Goal: Transaction & Acquisition: Purchase product/service

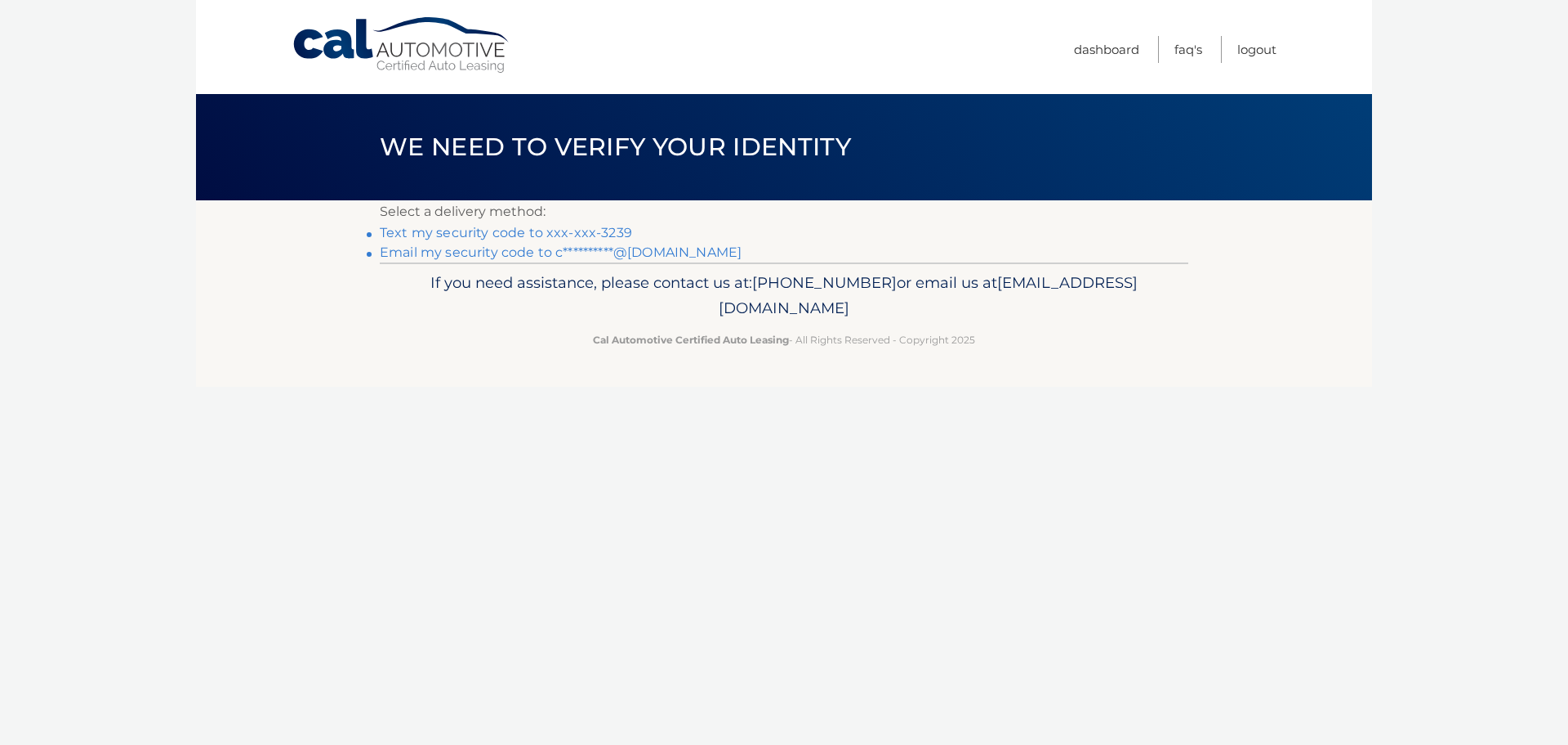
click at [674, 253] on link "**********" at bounding box center [561, 252] width 362 height 16
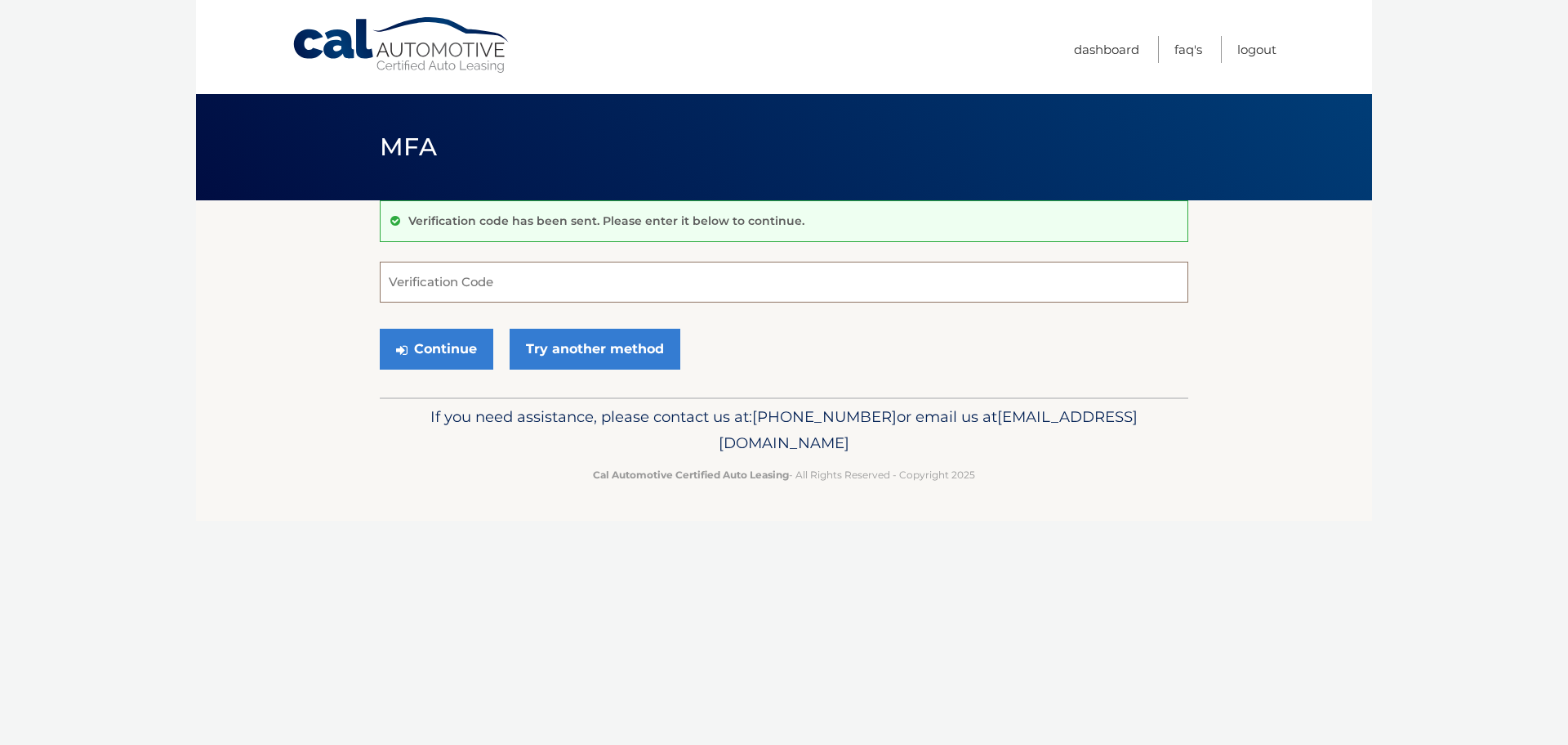
click at [584, 281] on input "Verification Code" at bounding box center [784, 282] width 808 height 41
type input "688617"
click at [435, 347] on button "Continue" at bounding box center [437, 349] width 114 height 41
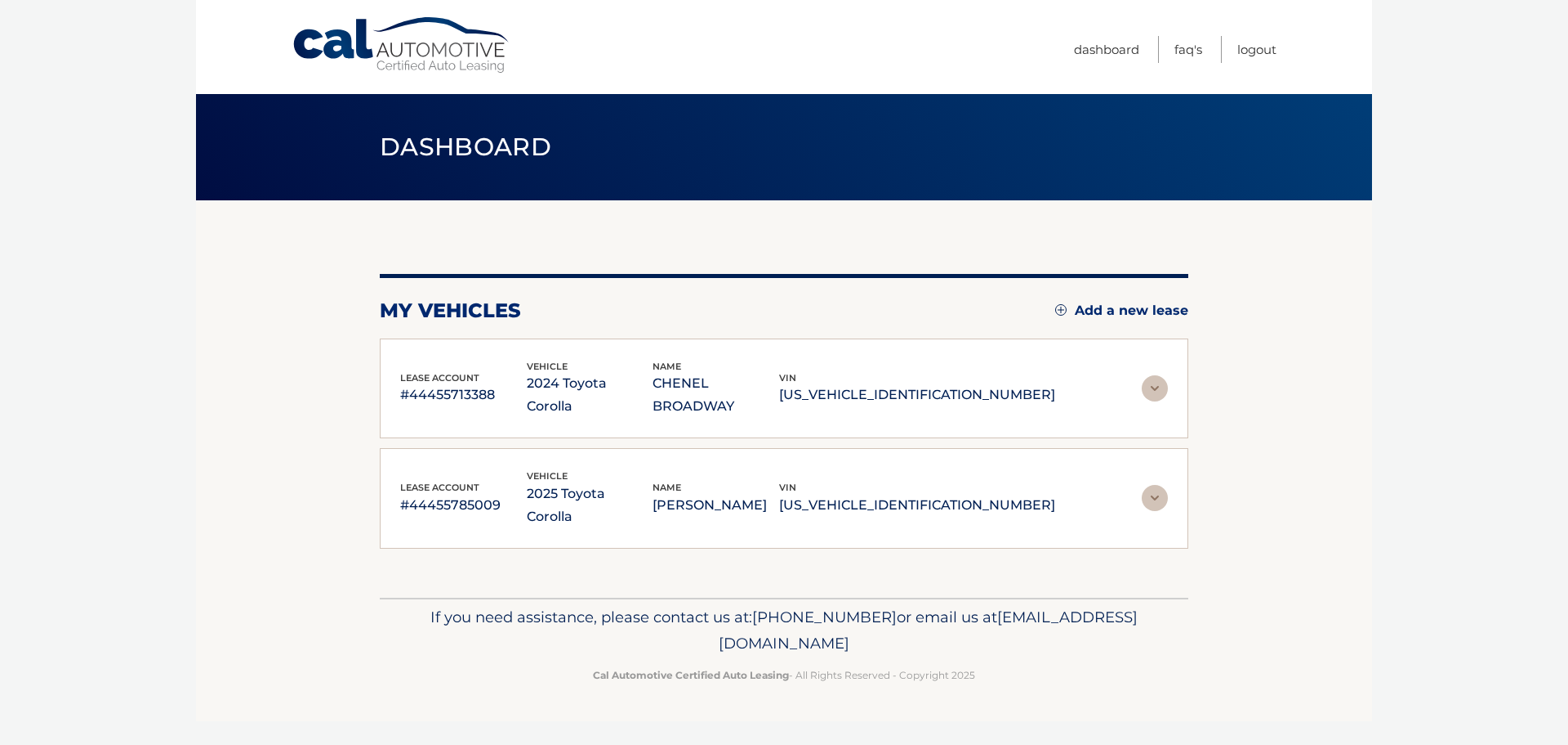
click at [1158, 378] on img at bounding box center [1155, 388] width 26 height 26
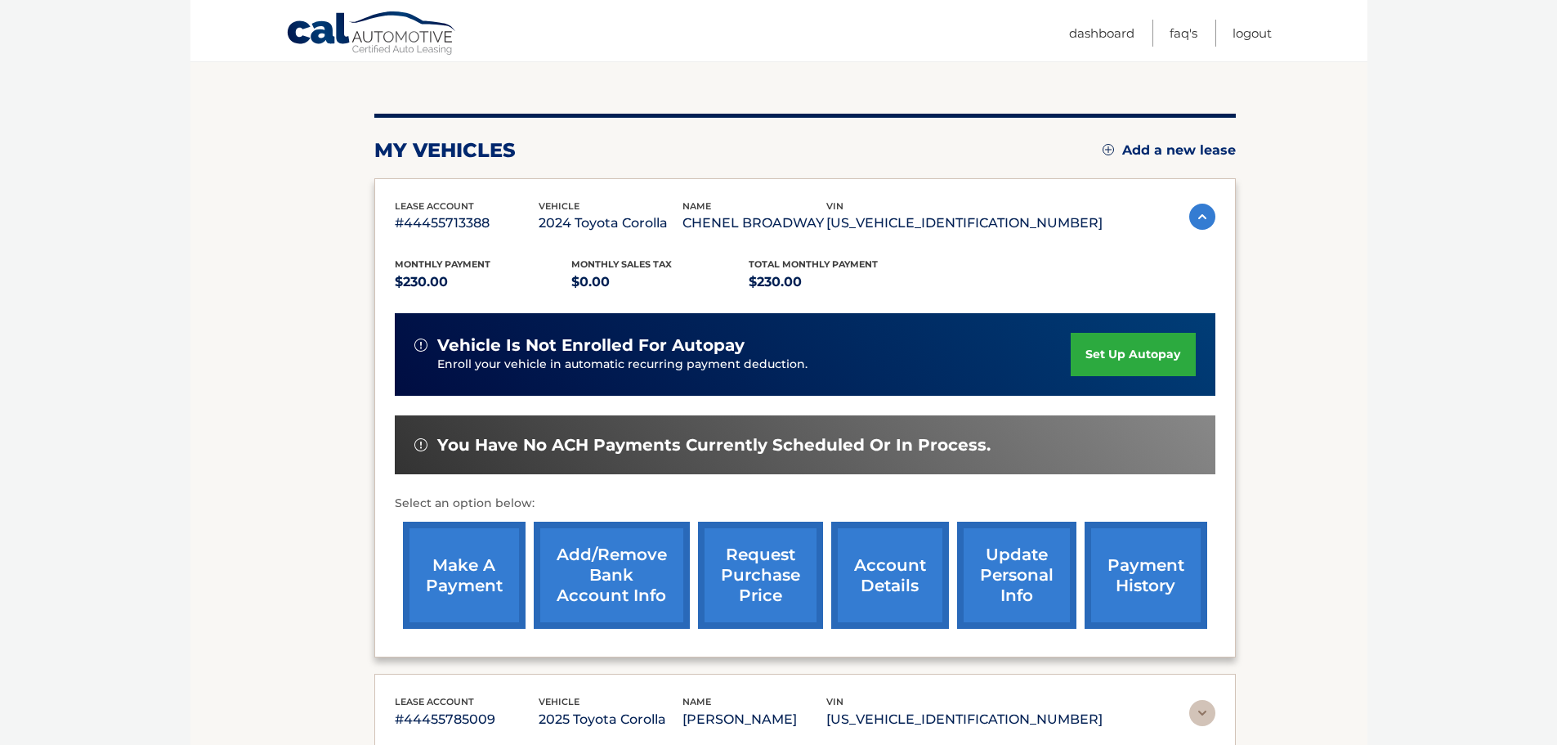
scroll to position [163, 0]
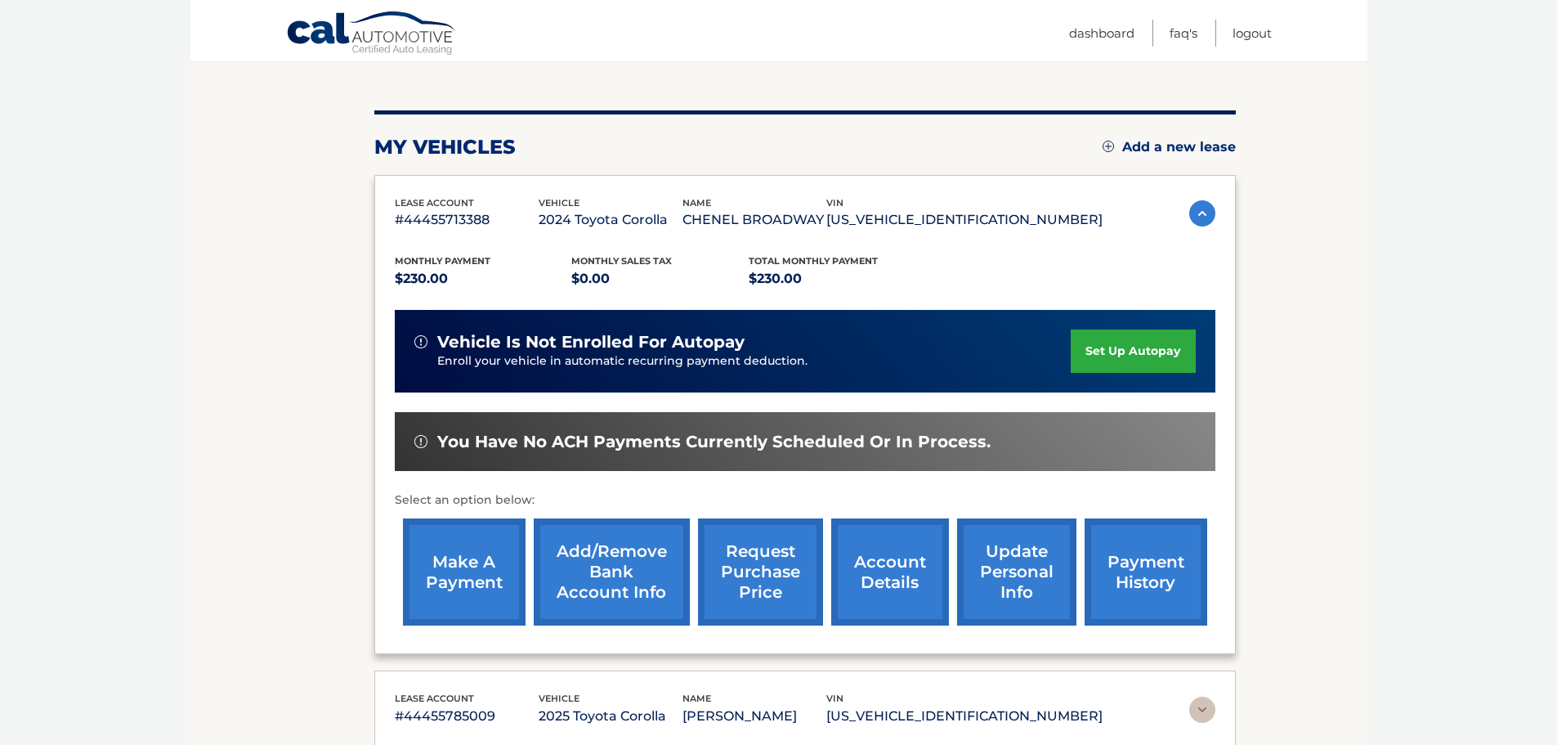
click at [1153, 572] on link "payment history" at bounding box center [1146, 571] width 123 height 107
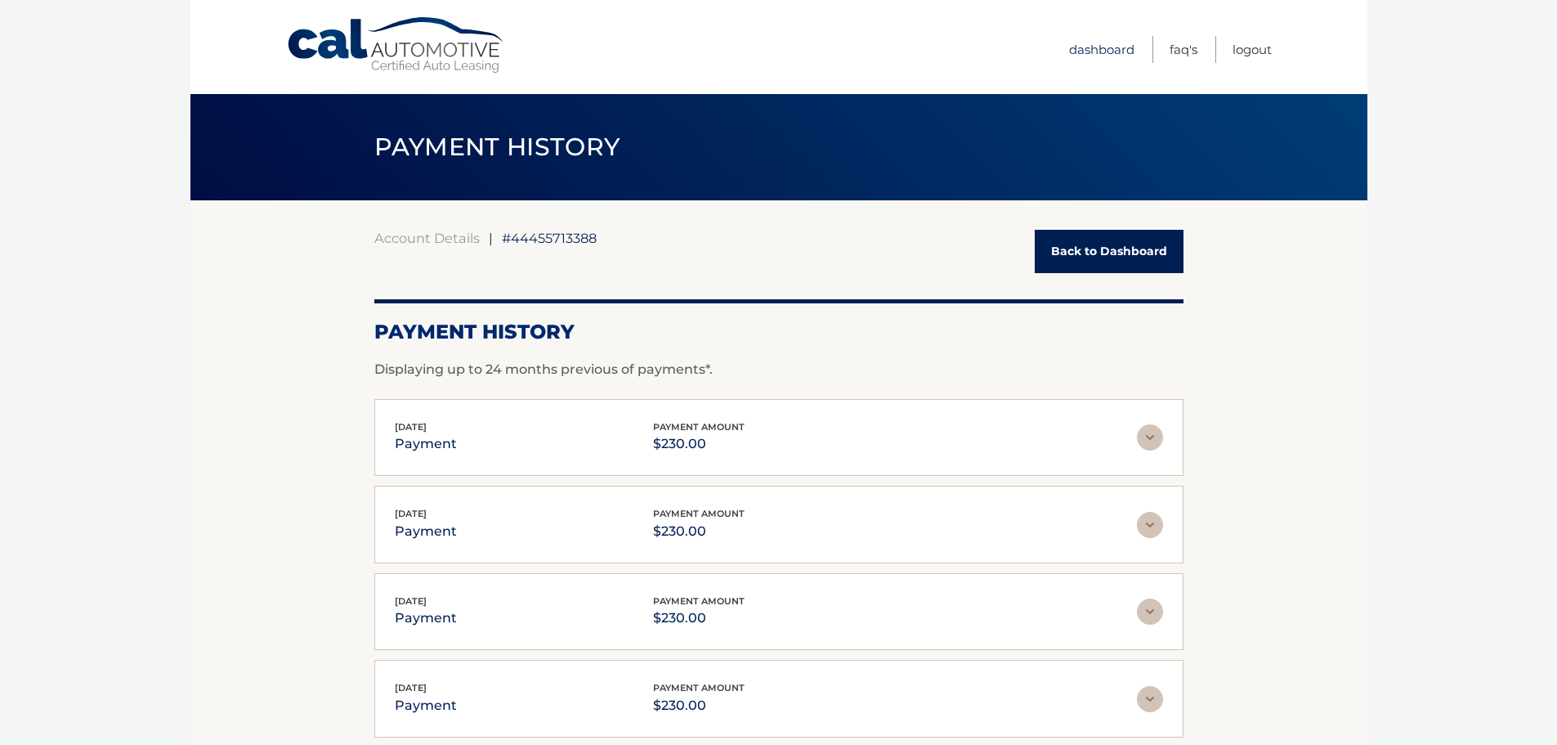
click at [1091, 52] on link "Dashboard" at bounding box center [1101, 49] width 65 height 27
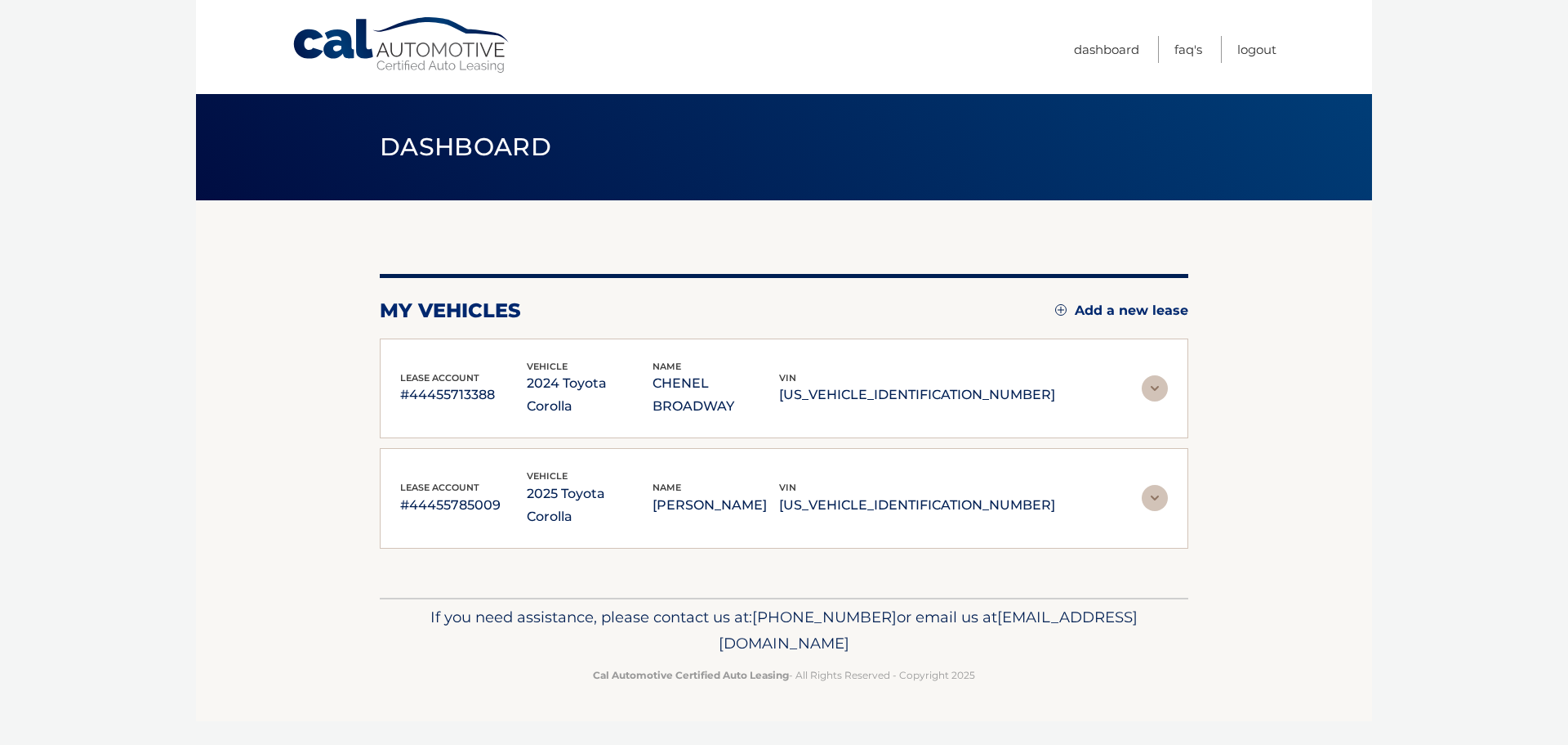
click at [1072, 476] on div "lease account #44455785009 vehicle 2025 Toyota Corolla name BRIAN GRANT vin 5YF…" at bounding box center [784, 498] width 768 height 60
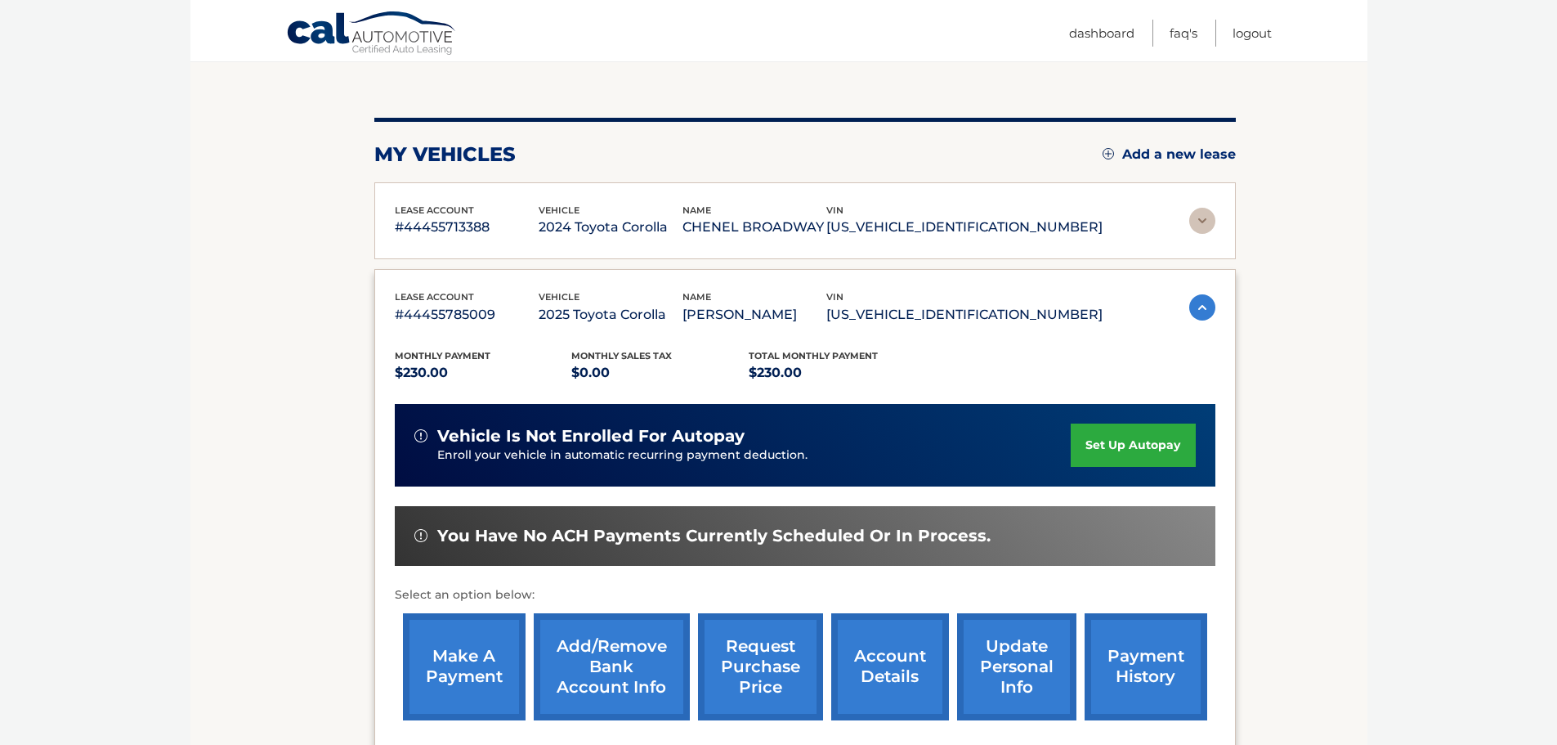
scroll to position [163, 0]
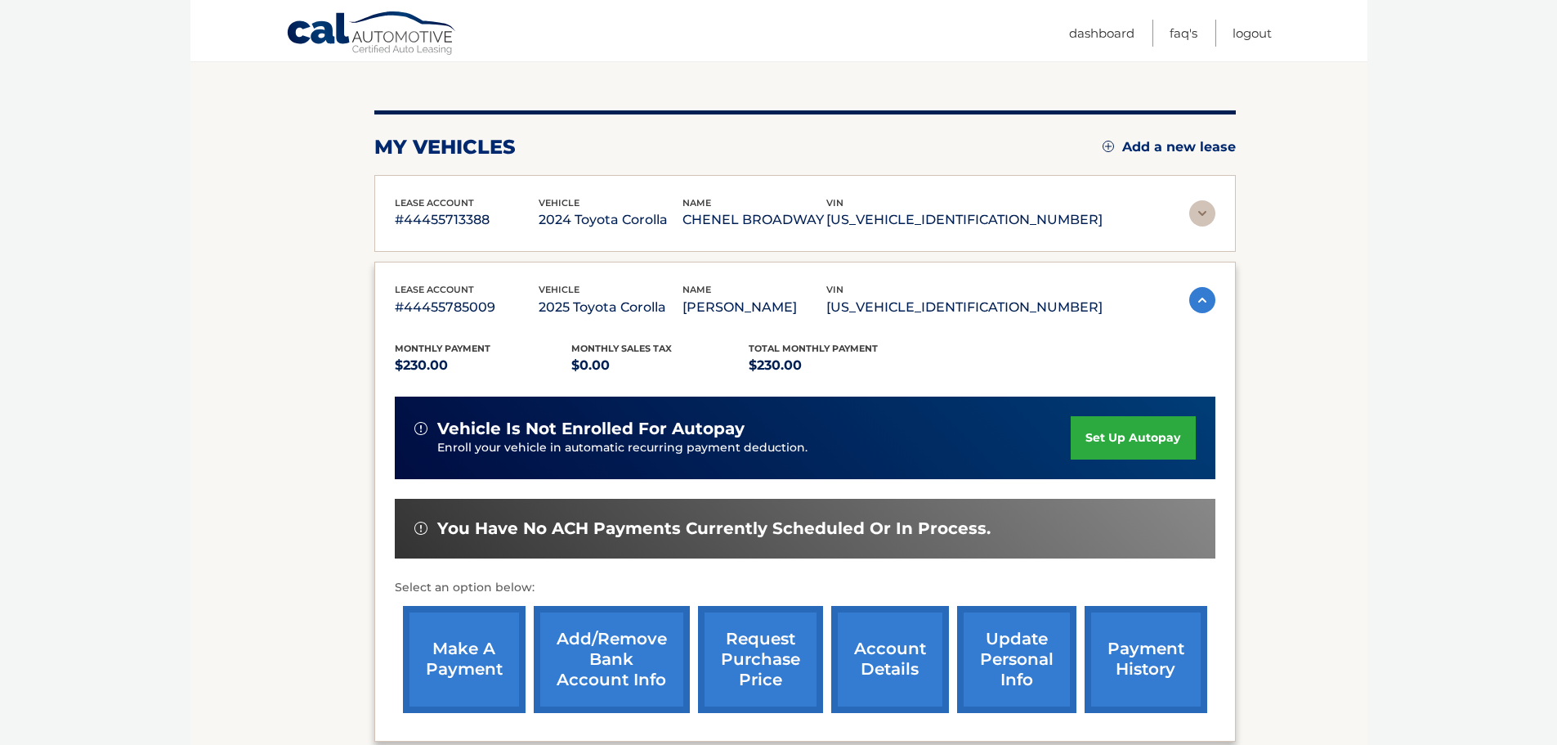
click at [1156, 641] on link "payment history" at bounding box center [1146, 659] width 123 height 107
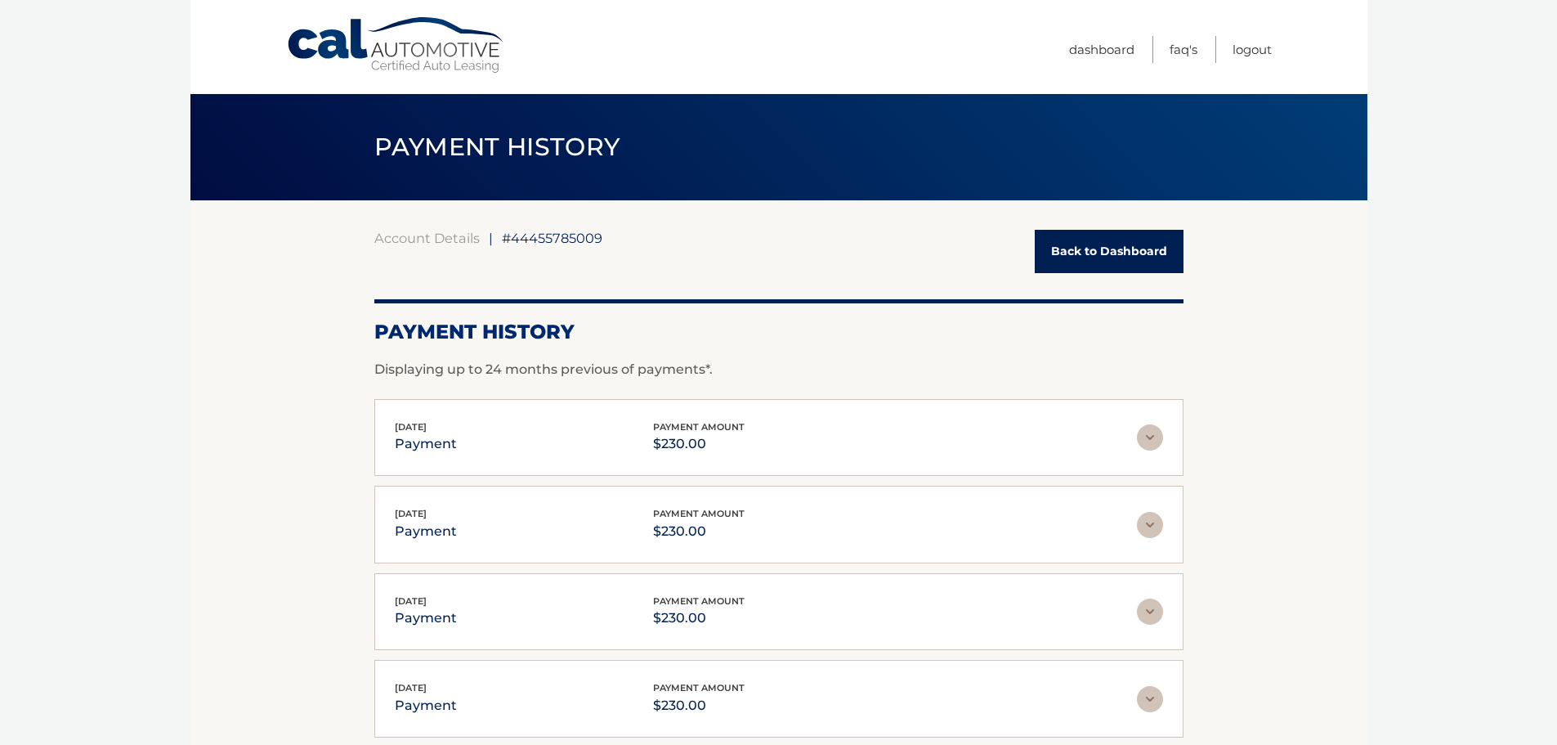
click at [1123, 248] on link "Back to Dashboard" at bounding box center [1109, 251] width 149 height 43
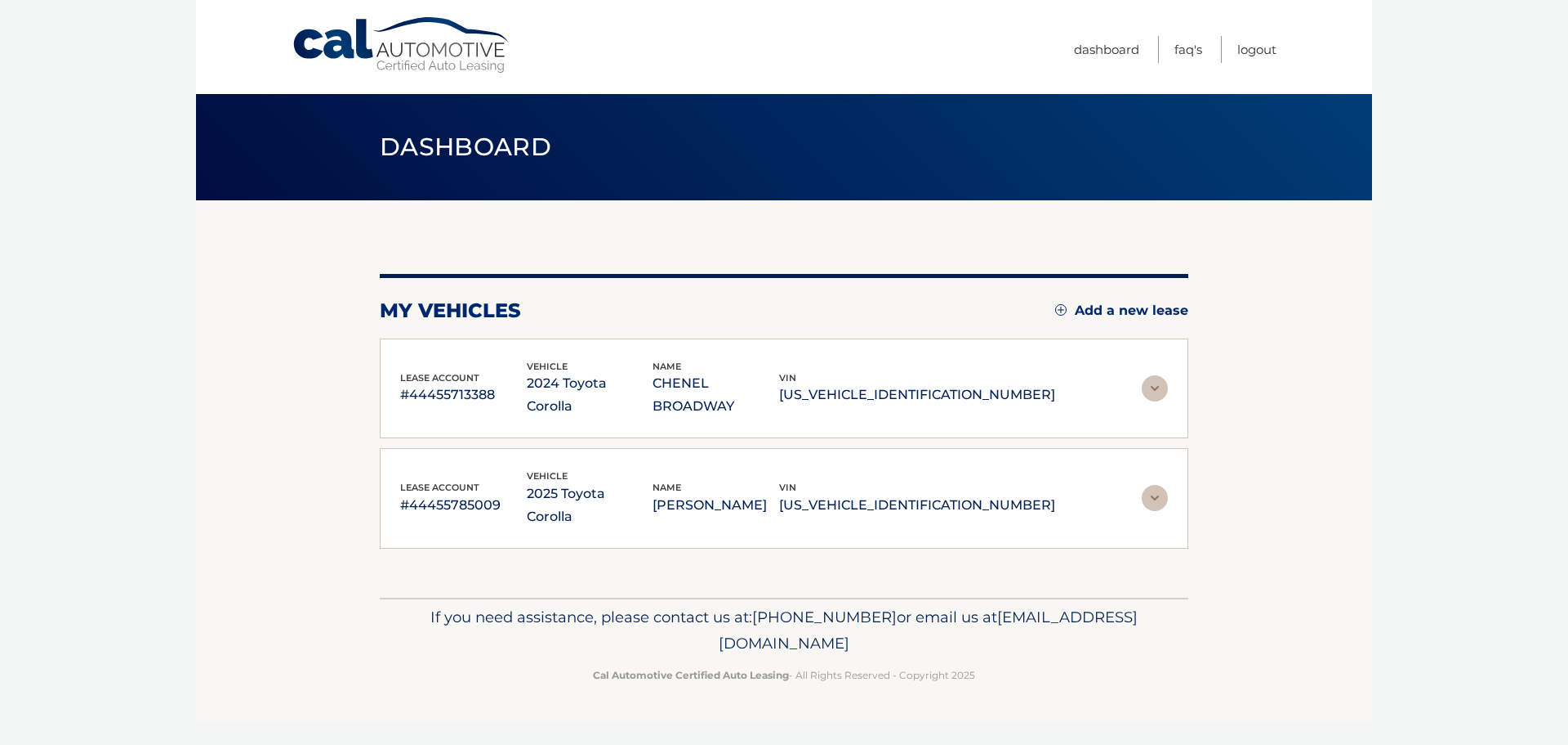
click at [1152, 378] on img at bounding box center [1155, 388] width 26 height 26
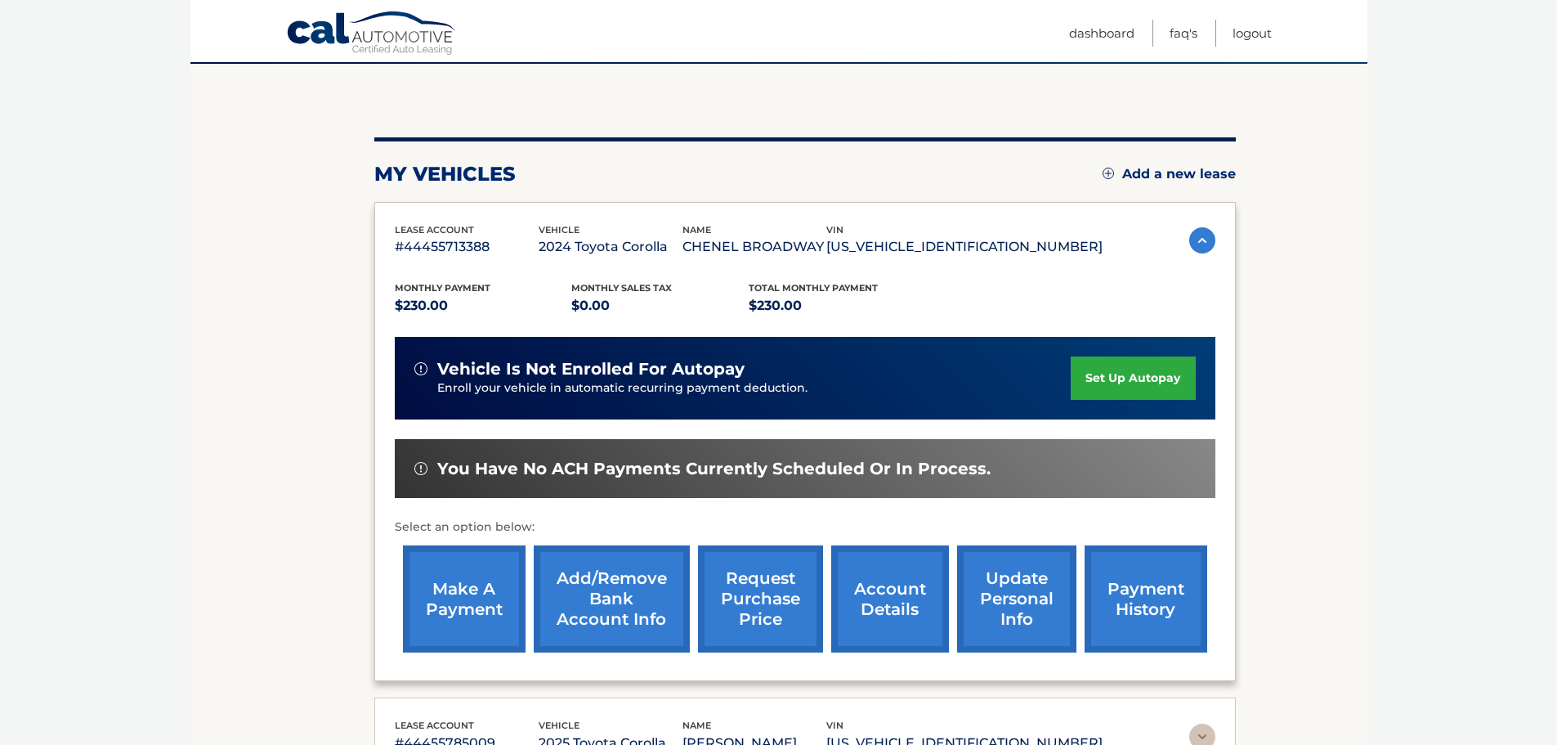
scroll to position [163, 0]
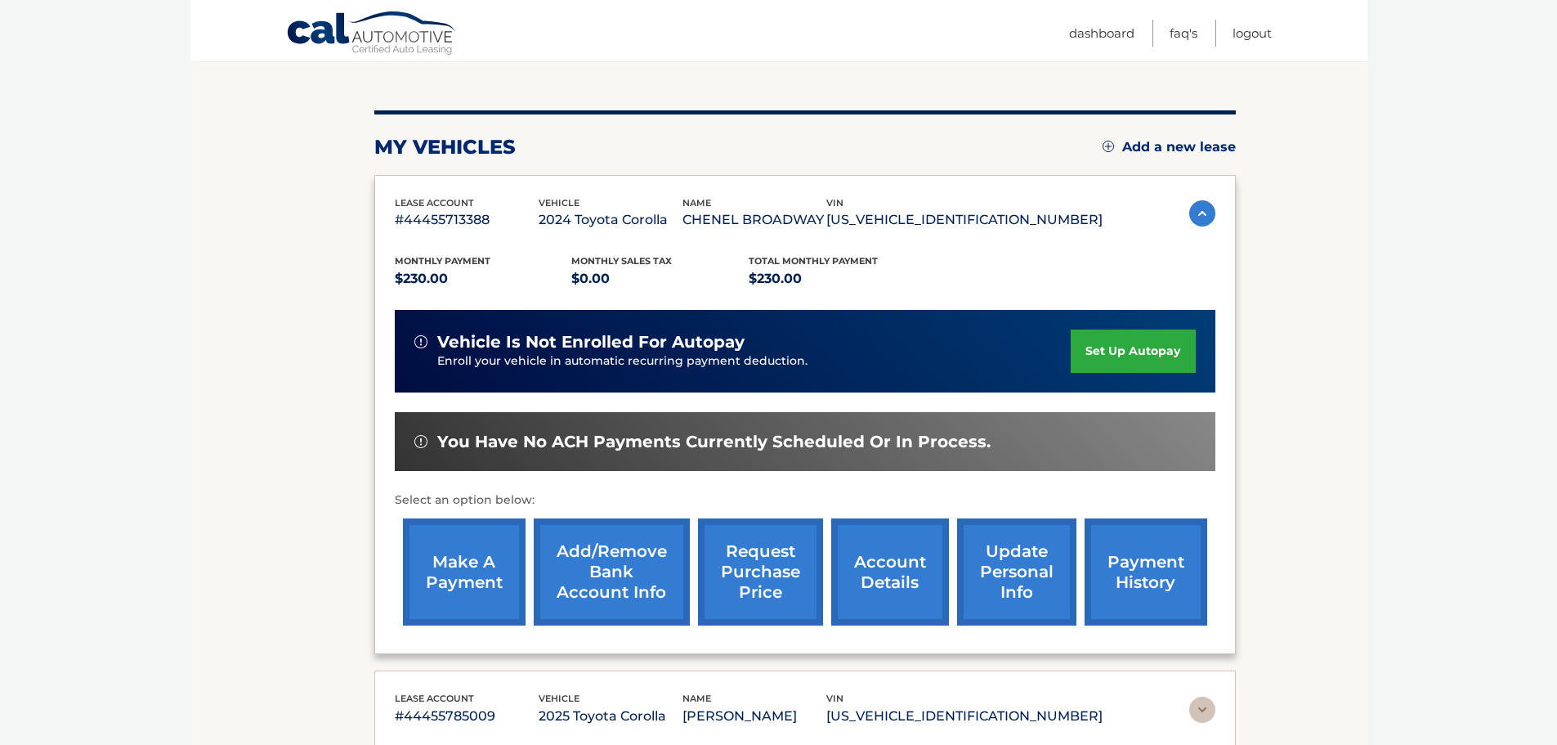
click at [457, 571] on link "make a payment" at bounding box center [464, 571] width 123 height 107
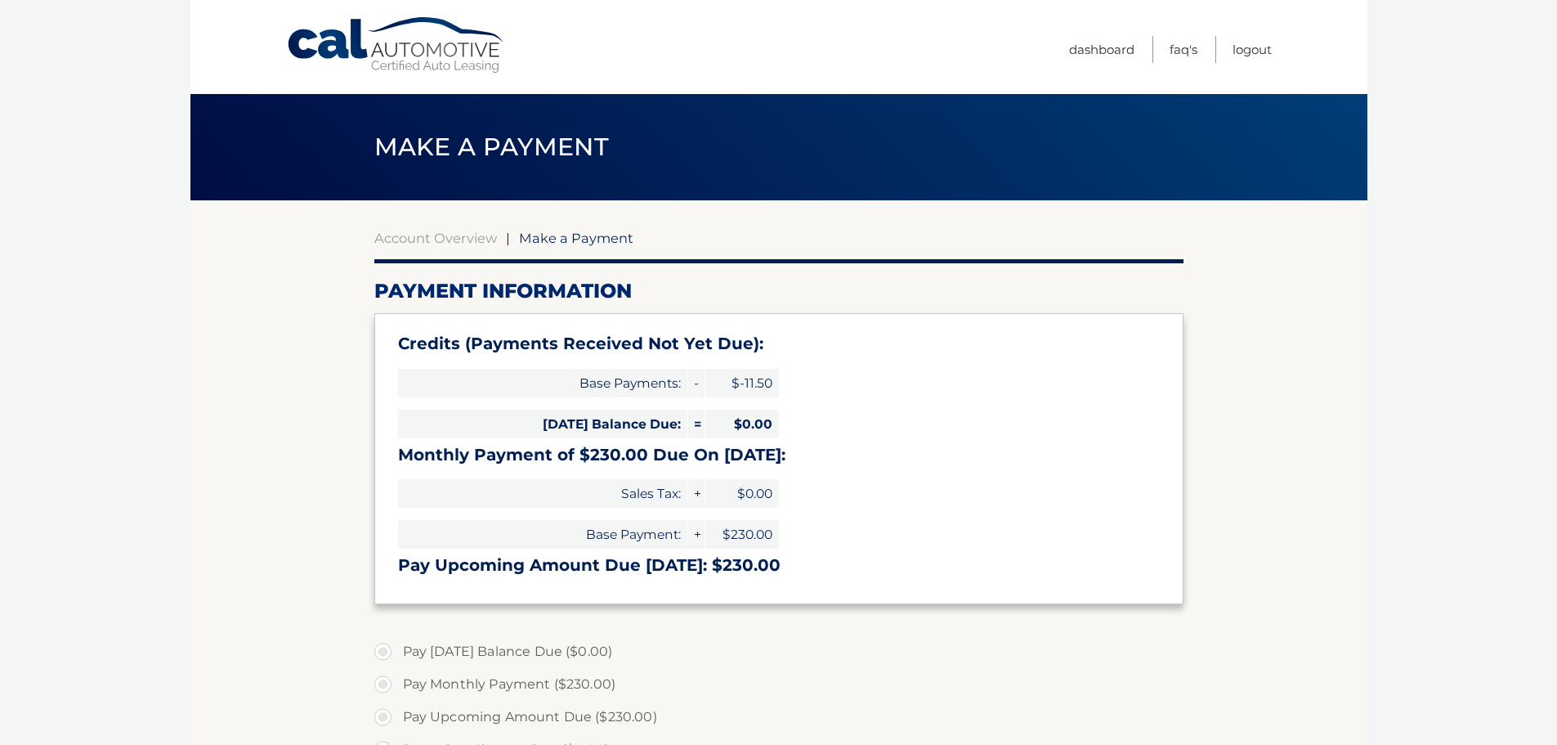
select select "NGJkZTMyNWItMTdmNC00OTJkLTk3ZjQtNGQ1NmYxMWI5YzM1"
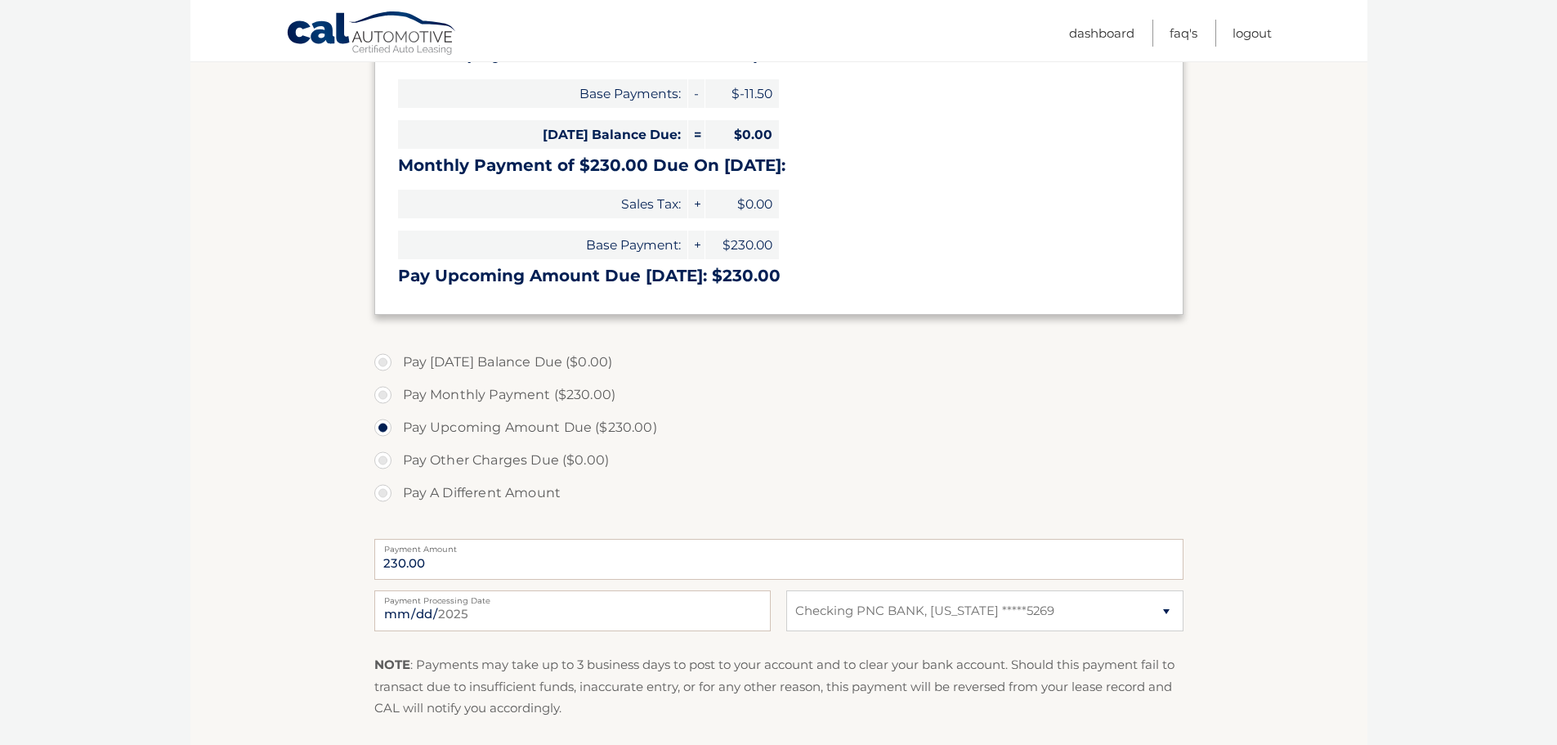
scroll to position [327, 0]
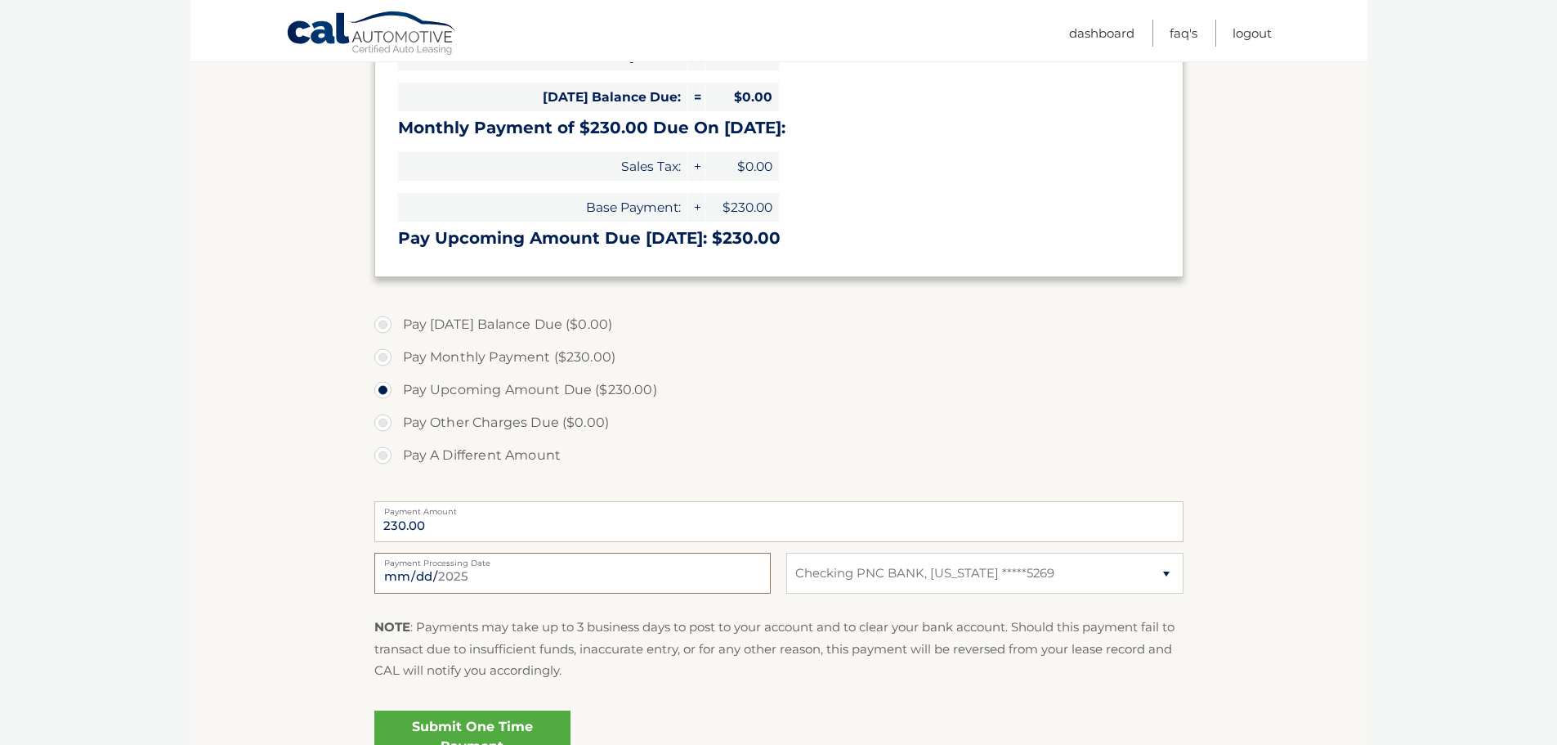
click at [452, 576] on input "[DATE]" at bounding box center [572, 573] width 396 height 41
click at [461, 573] on input "[DATE]" at bounding box center [572, 573] width 396 height 41
type input "[DATE]"
click at [382, 359] on label "Pay Monthly Payment ($230.00)" at bounding box center [778, 357] width 809 height 33
click at [382, 359] on input "Pay Monthly Payment ($230.00)" at bounding box center [389, 354] width 16 height 26
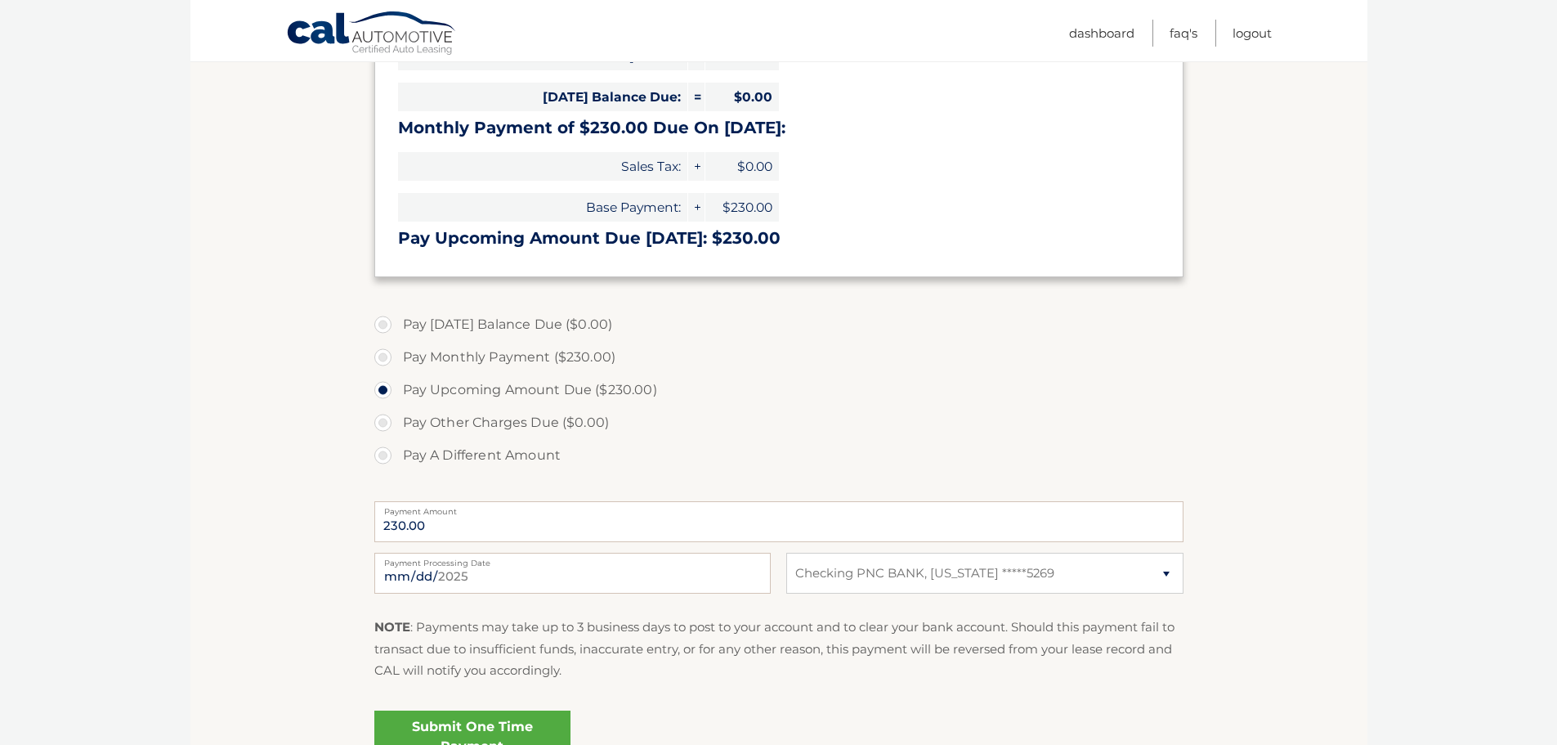
radio input "true"
click at [382, 388] on label "Pay Upcoming Amount Due ($230.00)" at bounding box center [778, 390] width 809 height 33
click at [382, 388] on input "Pay Upcoming Amount Due ($230.00)" at bounding box center [389, 387] width 16 height 26
radio input "true"
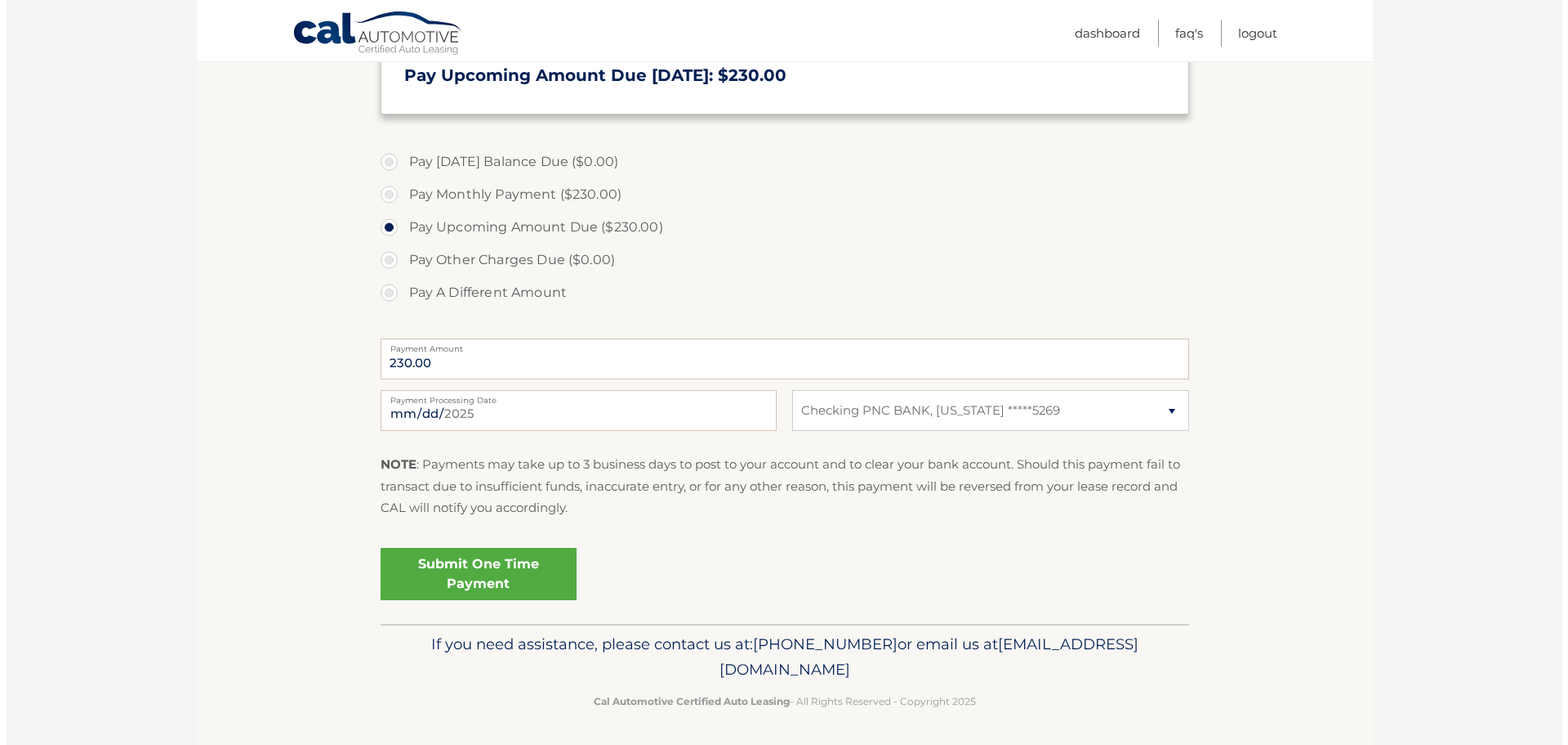
scroll to position [490, 0]
click at [458, 568] on link "Submit One Time Payment" at bounding box center [472, 573] width 196 height 52
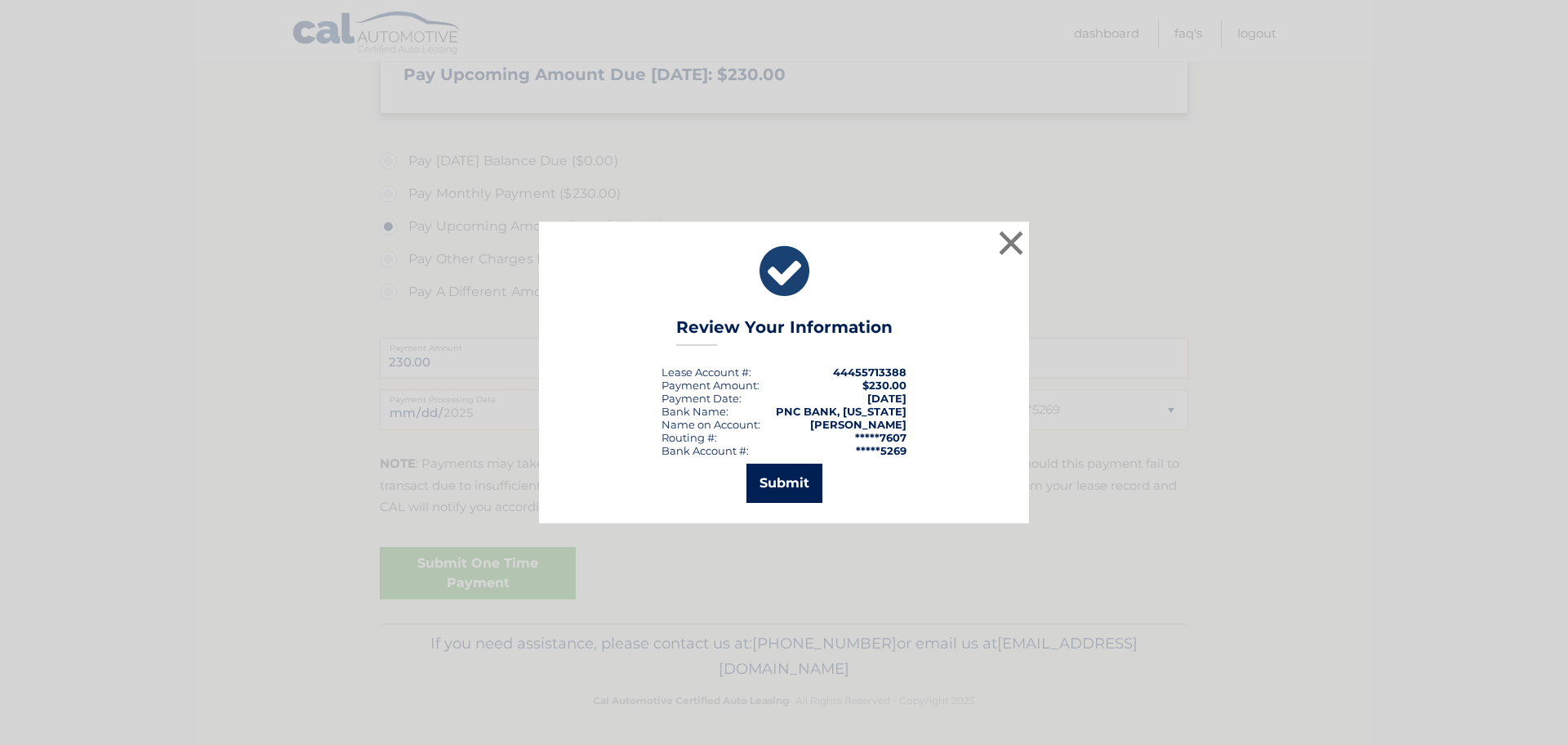
click at [787, 485] on button "Submit" at bounding box center [784, 482] width 76 height 39
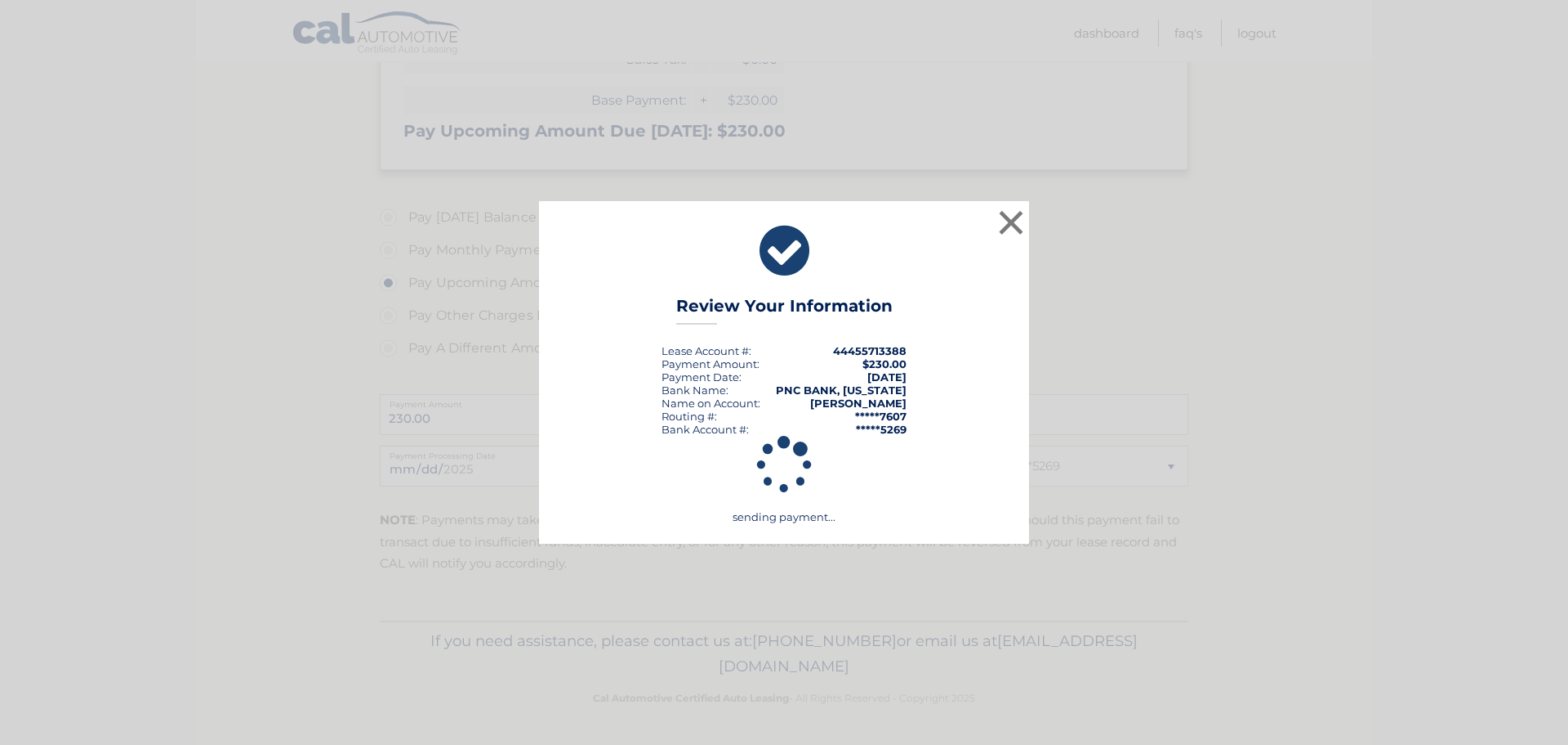
scroll to position [434, 0]
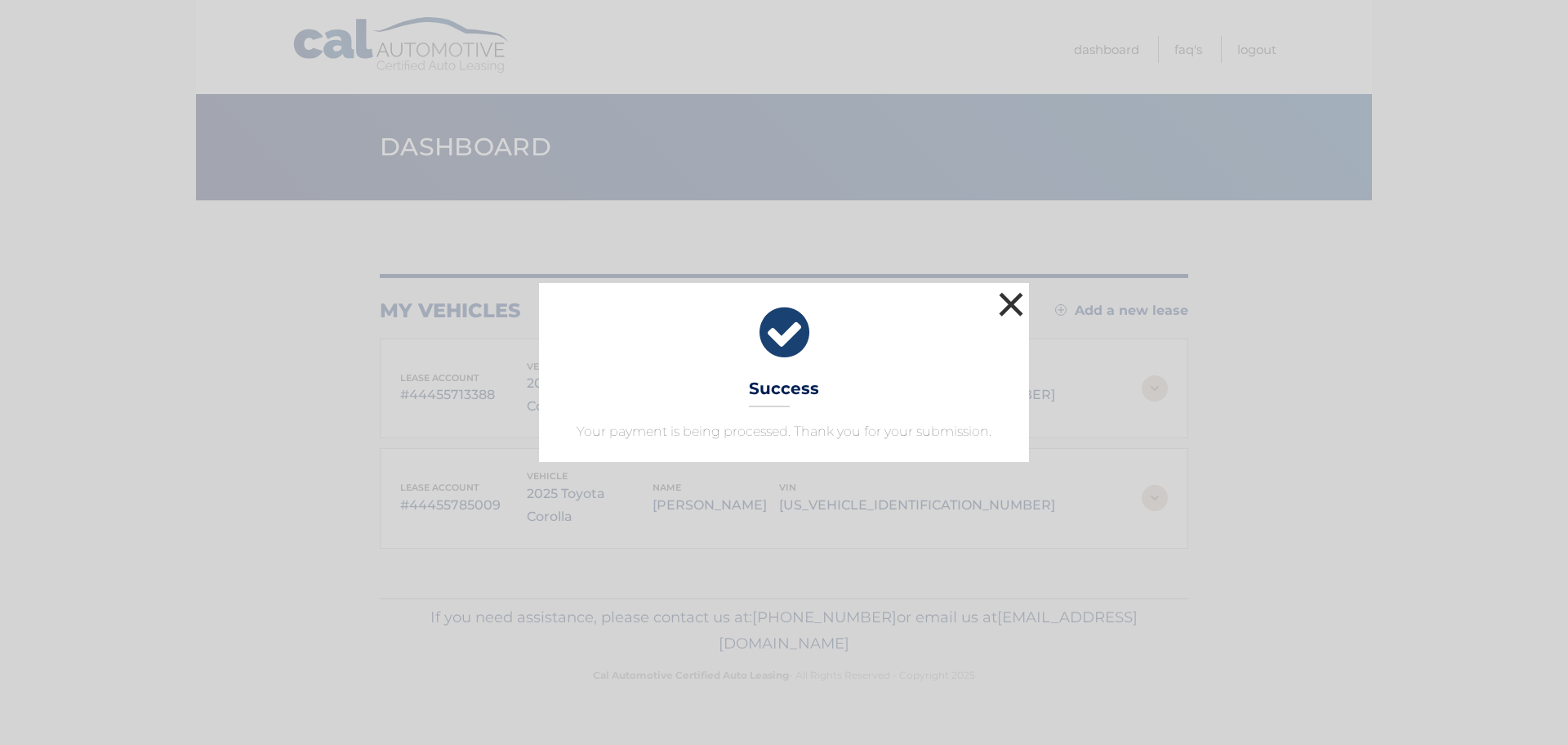
click at [1012, 303] on button "×" at bounding box center [1011, 304] width 33 height 33
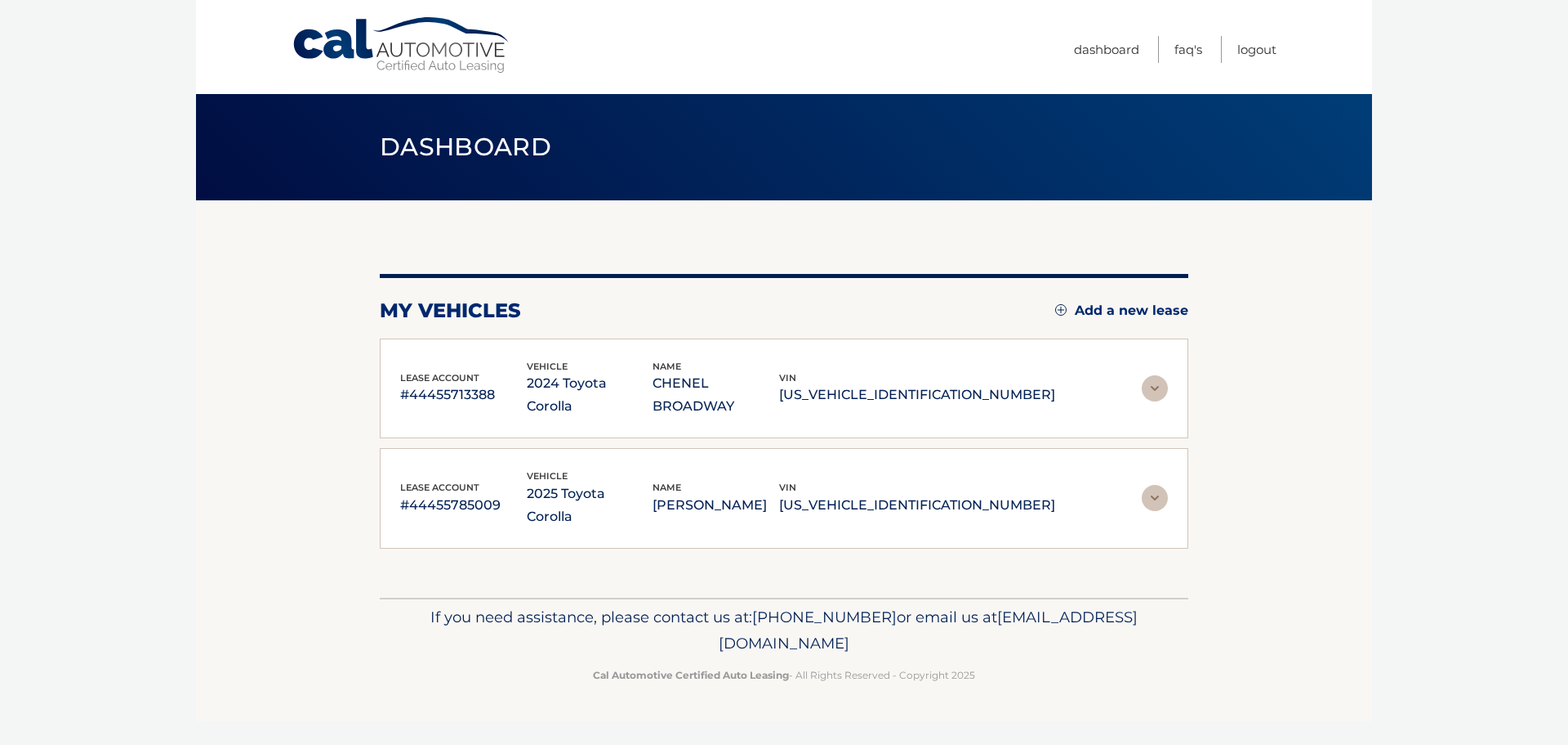
click at [477, 383] on p "#44455713388" at bounding box center [464, 394] width 127 height 23
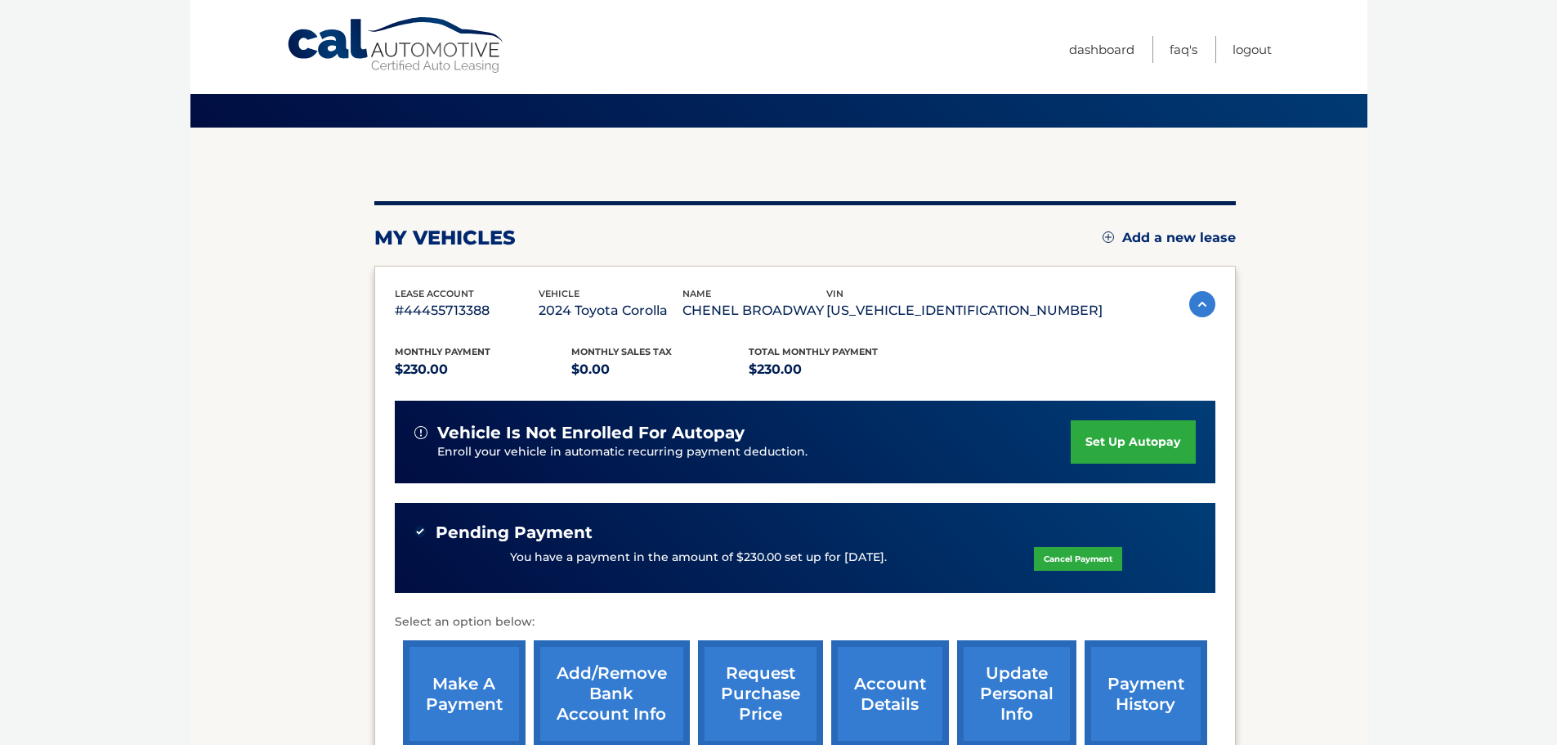
scroll to position [163, 0]
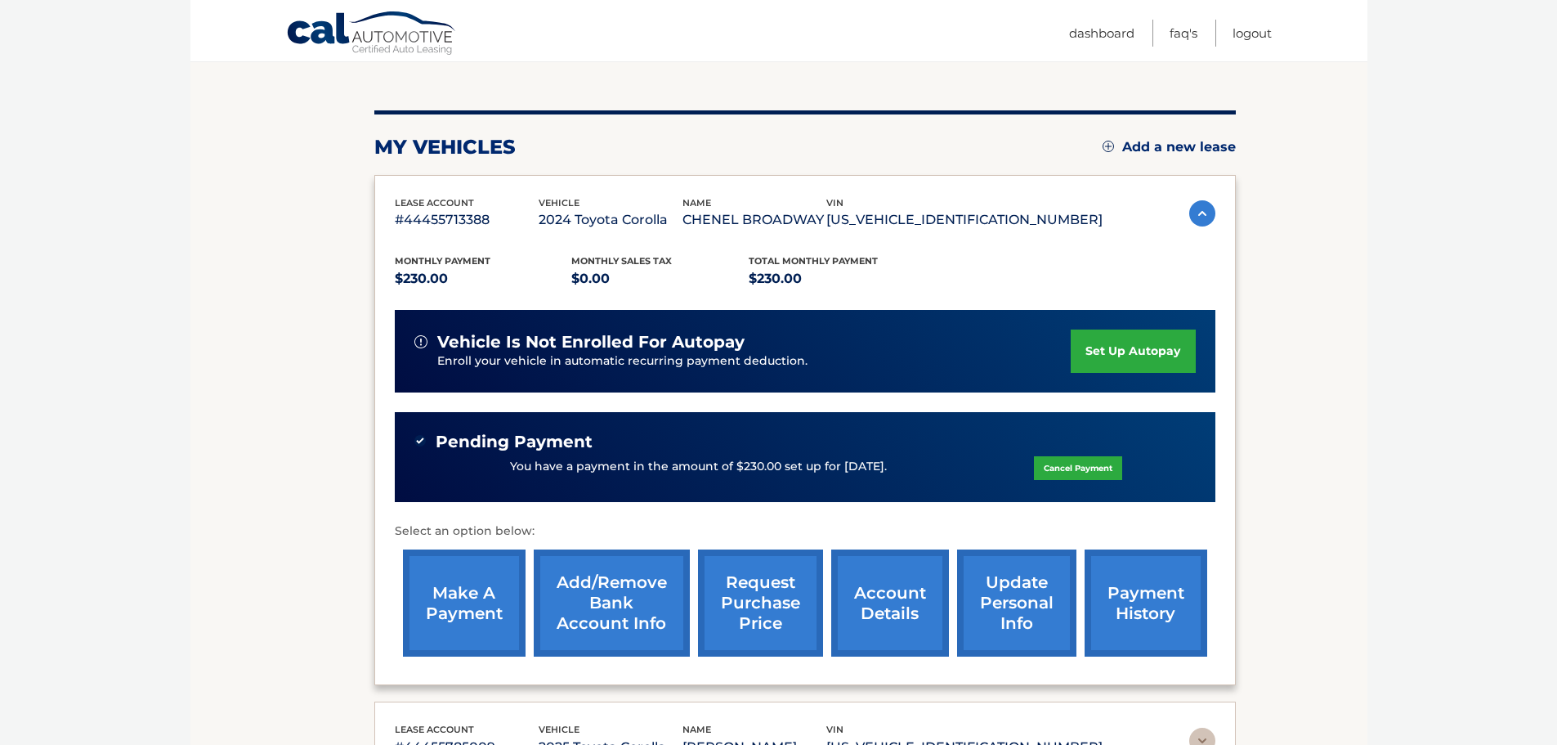
click at [1167, 603] on link "payment history" at bounding box center [1146, 602] width 123 height 107
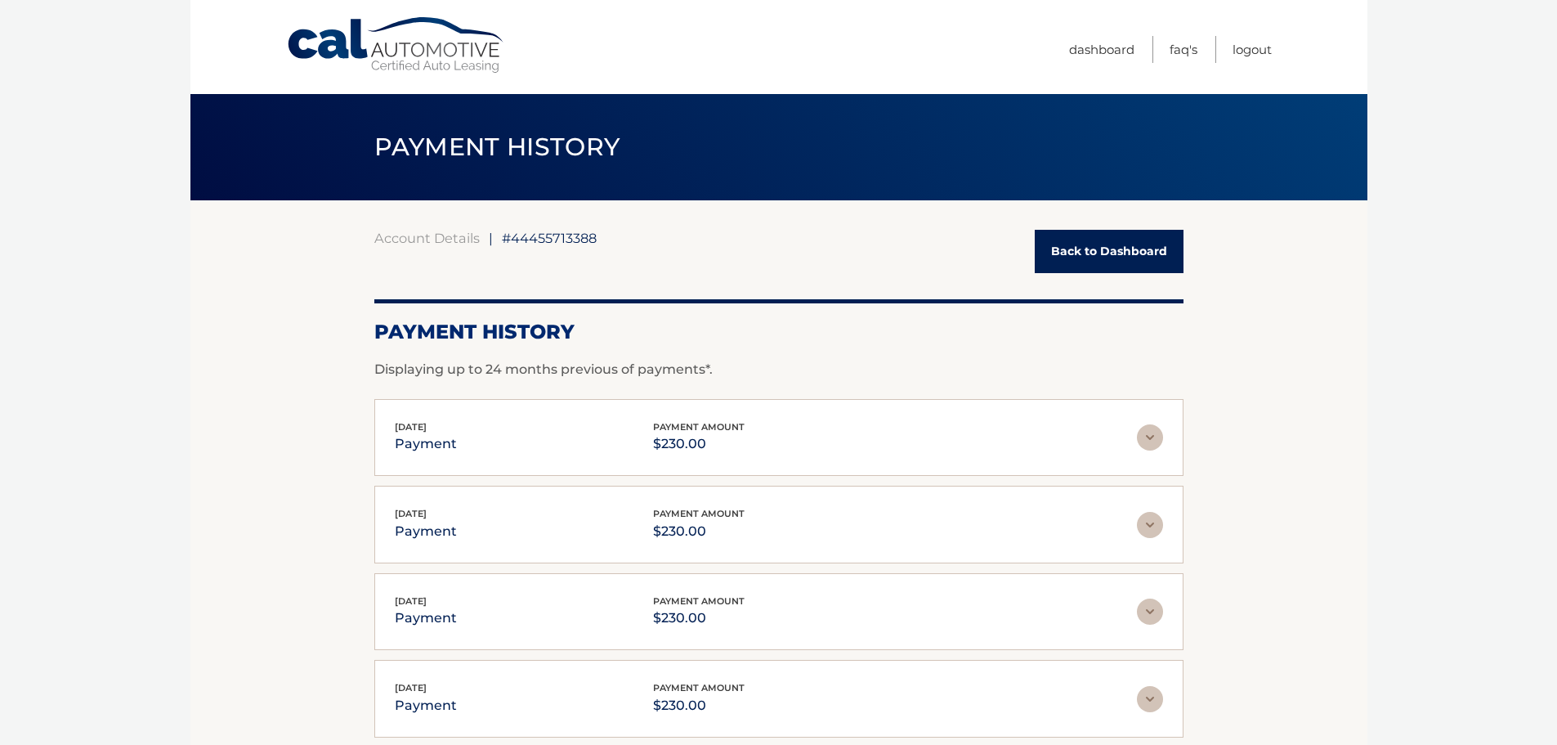
click at [1086, 247] on link "Back to Dashboard" at bounding box center [1109, 251] width 149 height 43
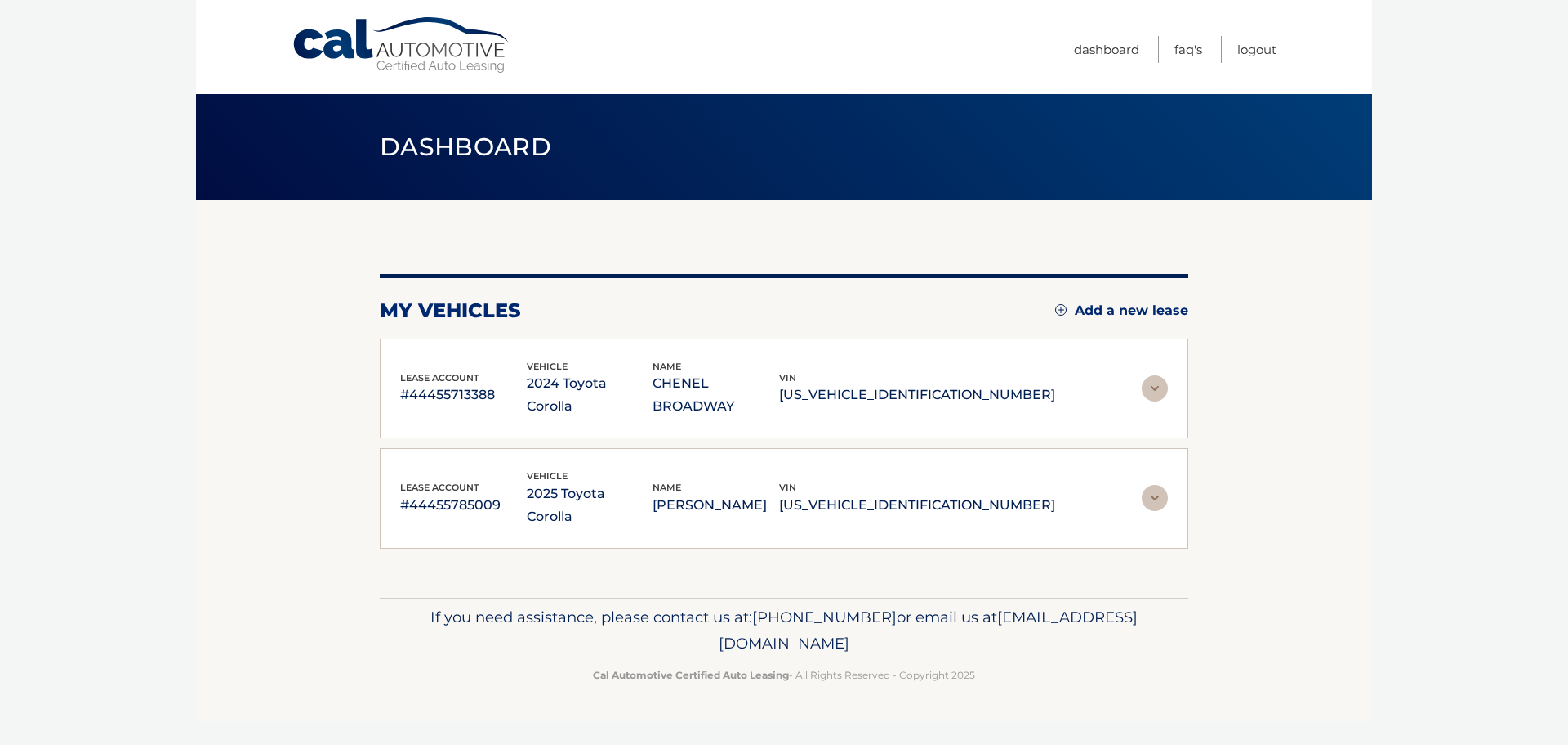
click at [647, 391] on p "2024 Toyota Corolla" at bounding box center [590, 395] width 127 height 46
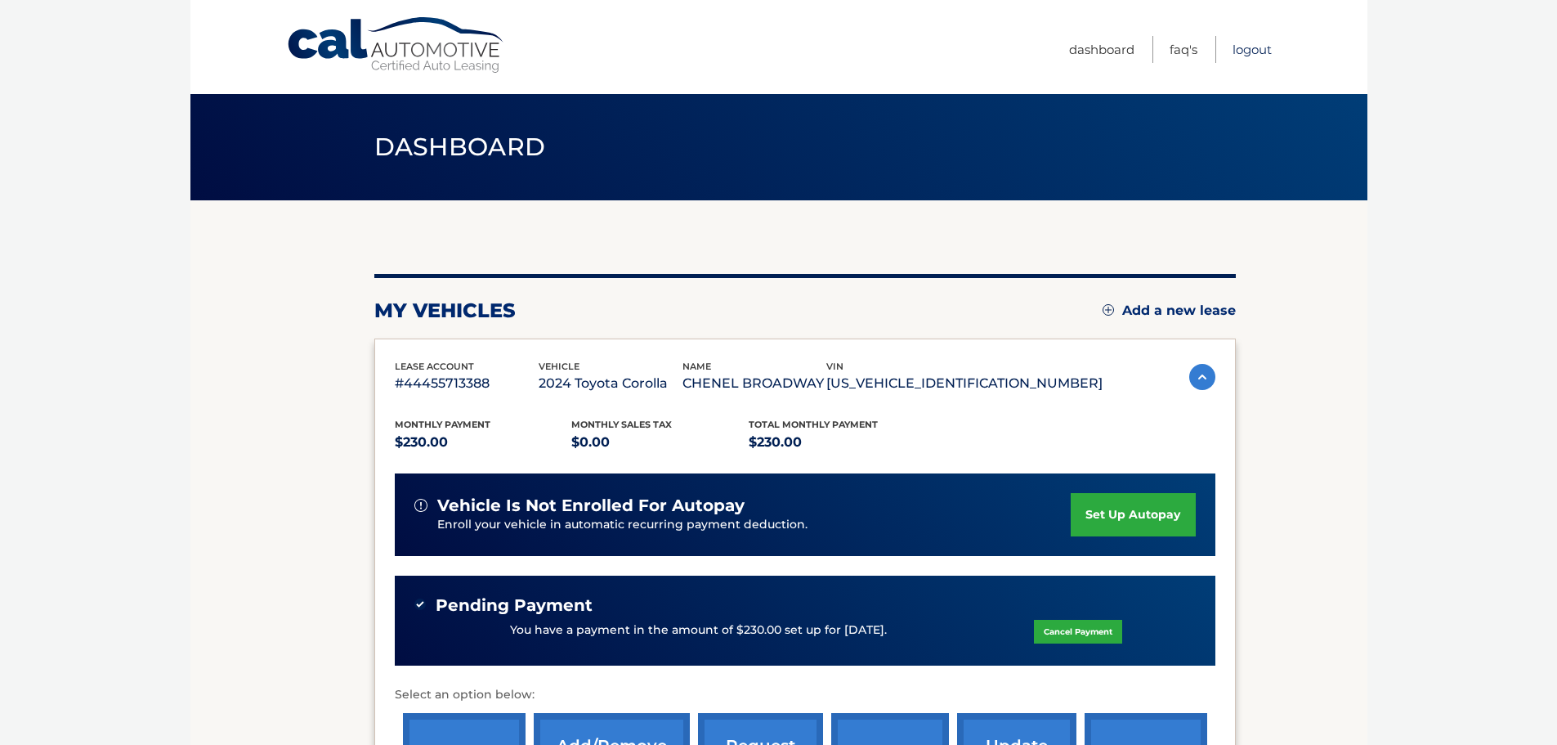
click at [1246, 45] on link "Logout" at bounding box center [1252, 49] width 39 height 27
